Goal: Task Accomplishment & Management: Use online tool/utility

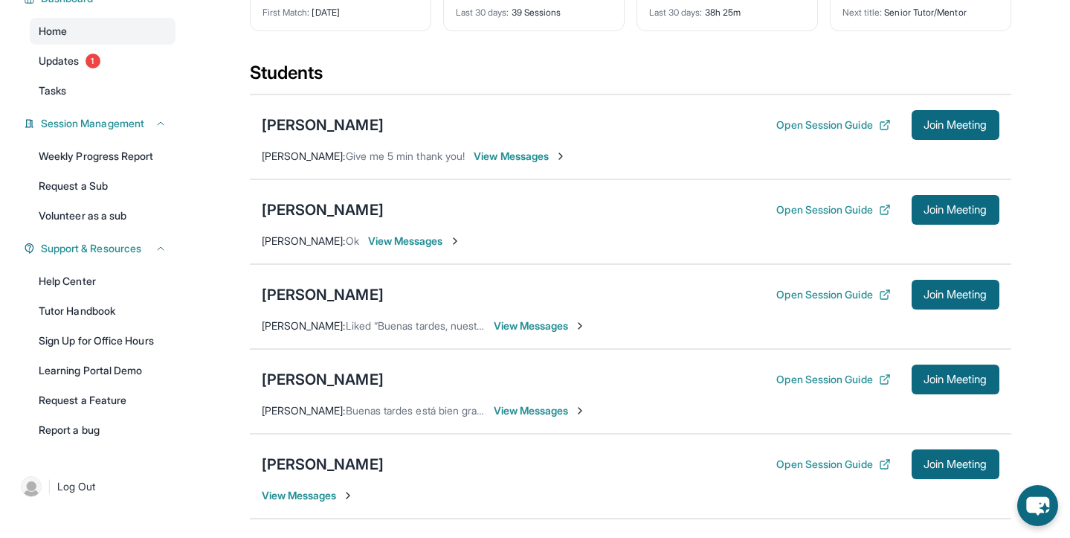
scroll to position [152, 0]
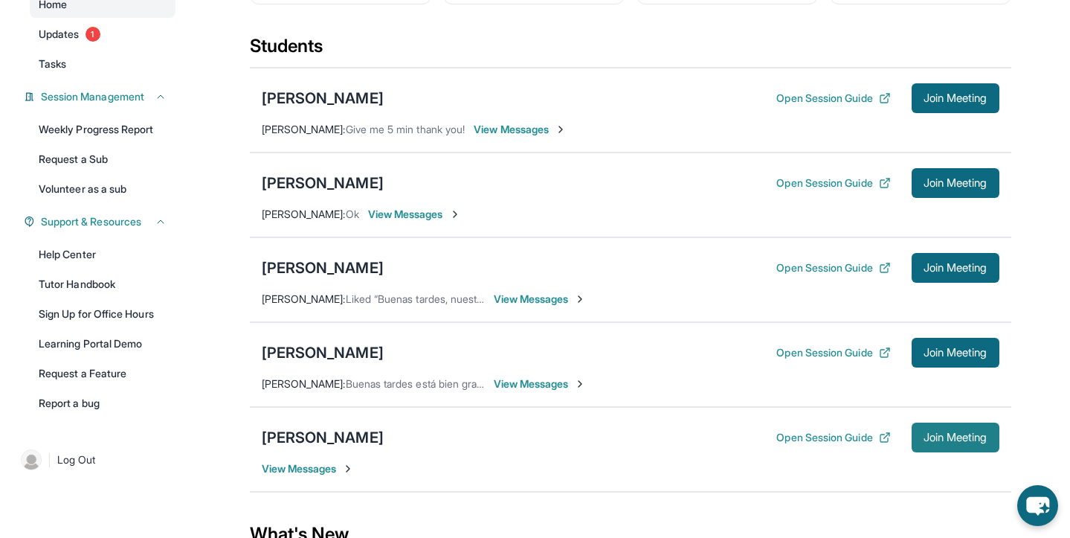
click at [968, 447] on button "Join Meeting" at bounding box center [956, 437] width 88 height 30
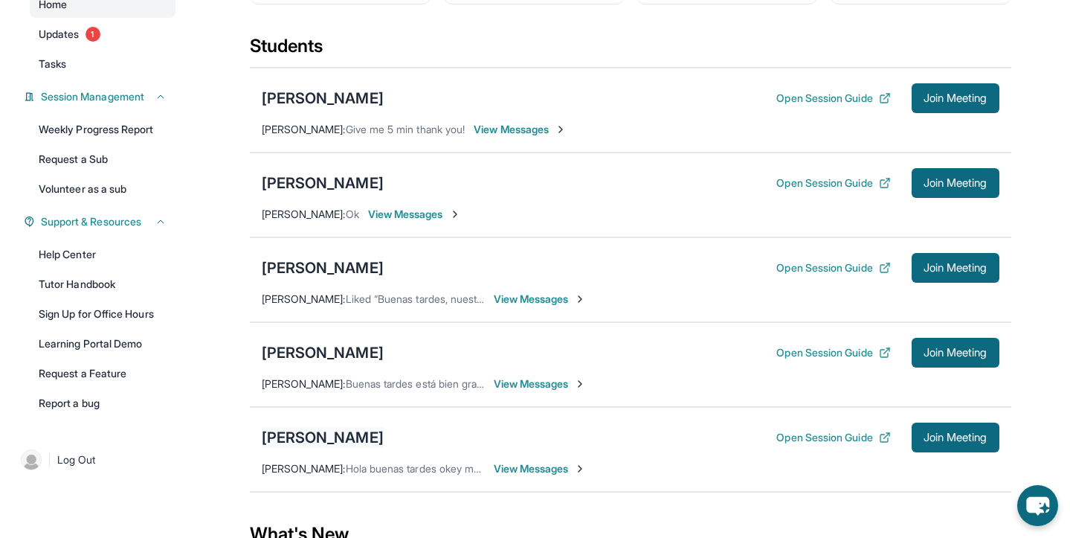
click at [286, 443] on div "[PERSON_NAME]" at bounding box center [323, 437] width 122 height 21
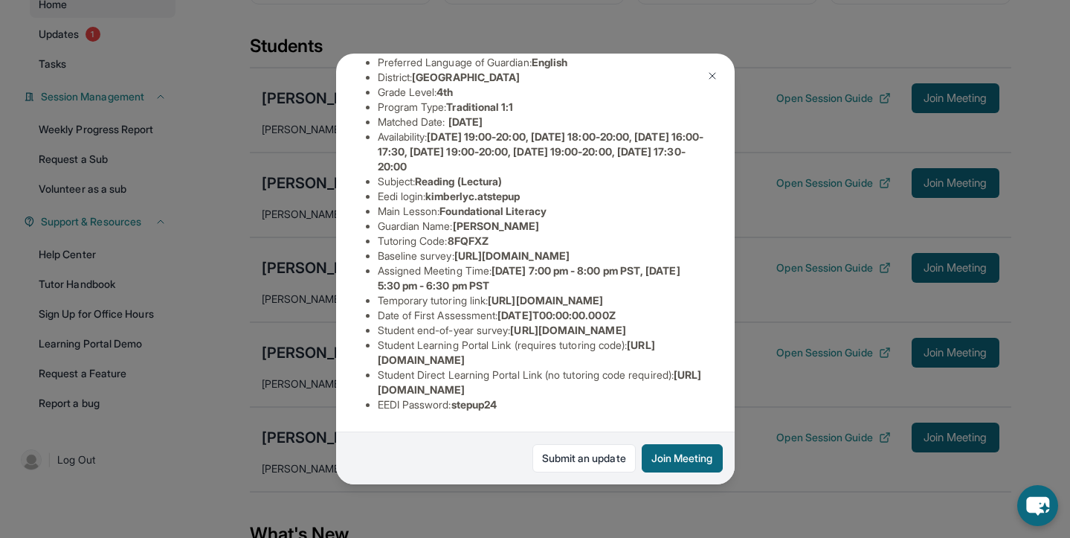
scroll to position [198, 0]
click at [453, 190] on span "kimberlyc.atstepup" at bounding box center [472, 196] width 94 height 13
click at [443, 190] on span "kimberlyc.atstepup" at bounding box center [472, 196] width 94 height 13
drag, startPoint x: 431, startPoint y: 135, endPoint x: 543, endPoint y: 136, distance: 111.6
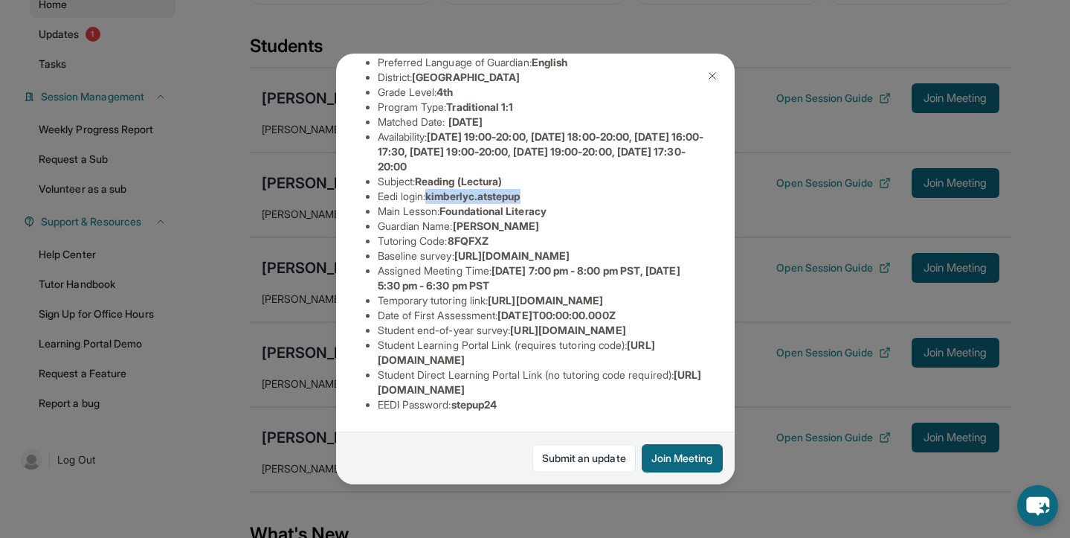
click at [546, 189] on li "Eedi login : kimberlyc.atstepup" at bounding box center [541, 196] width 327 height 15
click at [460, 190] on span "kimberlyc.atstepup" at bounding box center [472, 196] width 94 height 13
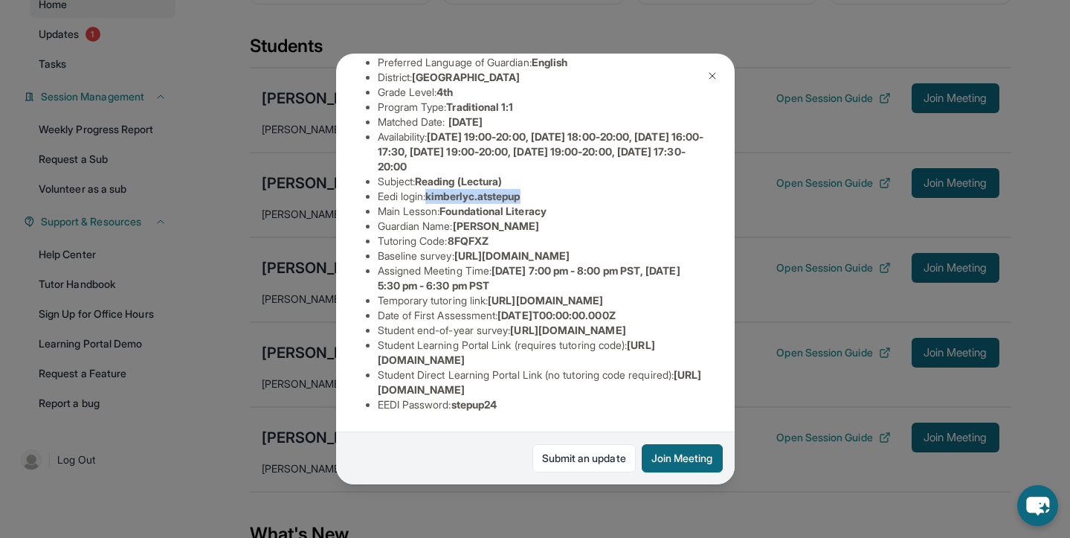
drag, startPoint x: 433, startPoint y: 137, endPoint x: 533, endPoint y: 138, distance: 99.7
click at [533, 189] on li "Eedi login : kimberlyc.atstepup" at bounding box center [541, 196] width 327 height 15
copy span "kimberlyc.atstepup"
click at [460, 190] on span "kimberlyc.atstepup" at bounding box center [472, 196] width 94 height 13
click at [461, 190] on span "kimberlyc.atstepup" at bounding box center [472, 196] width 94 height 13
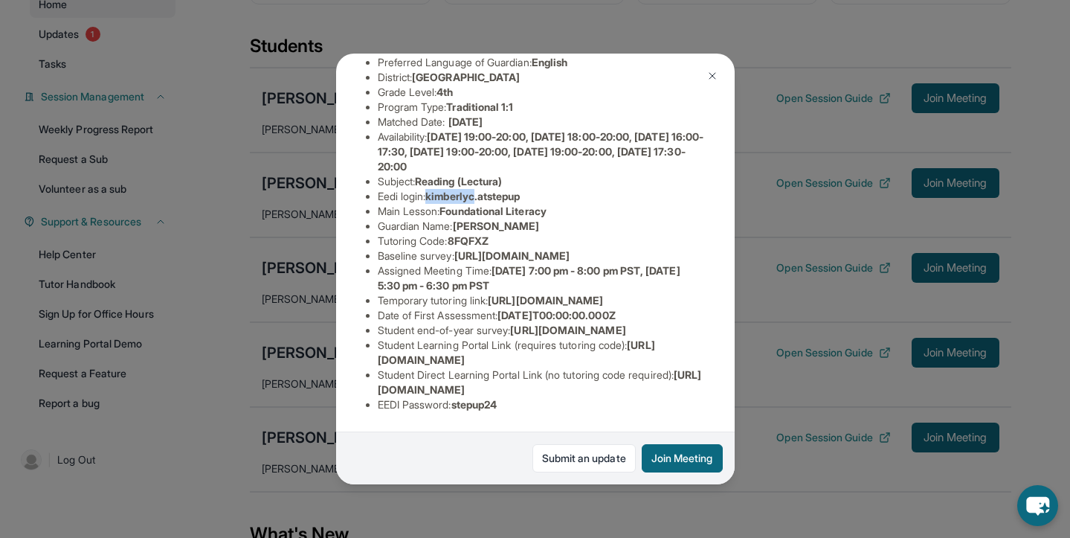
click at [461, 190] on span "kimberlyc.atstepup" at bounding box center [472, 196] width 94 height 13
drag, startPoint x: 433, startPoint y: 135, endPoint x: 545, endPoint y: 137, distance: 112.3
click at [545, 189] on li "Eedi login : kimberlyc.atstepup" at bounding box center [541, 196] width 327 height 15
copy span "kimberlyc.atstepup"
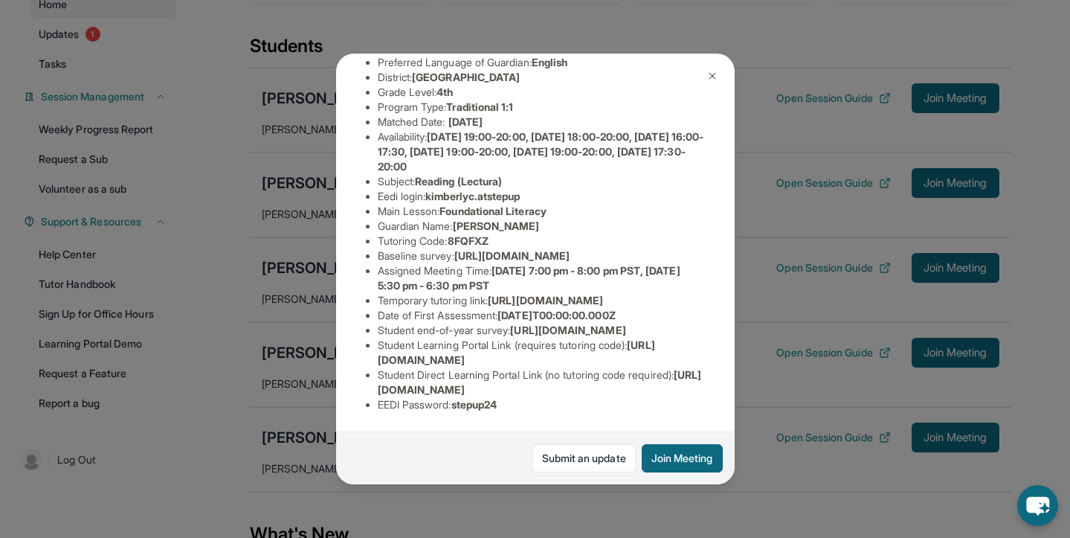
click at [478, 409] on span "stepup24" at bounding box center [474, 404] width 46 height 13
copy span "stepup24"
